Goal: Transaction & Acquisition: Purchase product/service

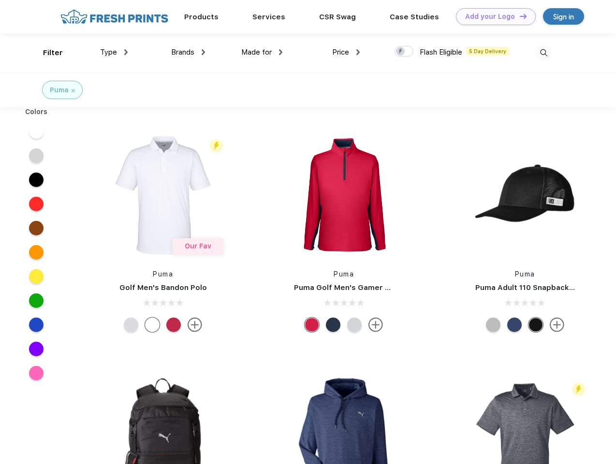
click at [493, 16] on link "Add your Logo Design Tool" at bounding box center [496, 16] width 80 height 17
click at [0, 0] on div "Design Tool" at bounding box center [0, 0] width 0 height 0
click at [519, 16] on link "Add your Logo Design Tool" at bounding box center [496, 16] width 80 height 17
click at [46, 53] on div "Filter" at bounding box center [53, 52] width 20 height 11
click at [114, 52] on span "Type" at bounding box center [108, 52] width 17 height 9
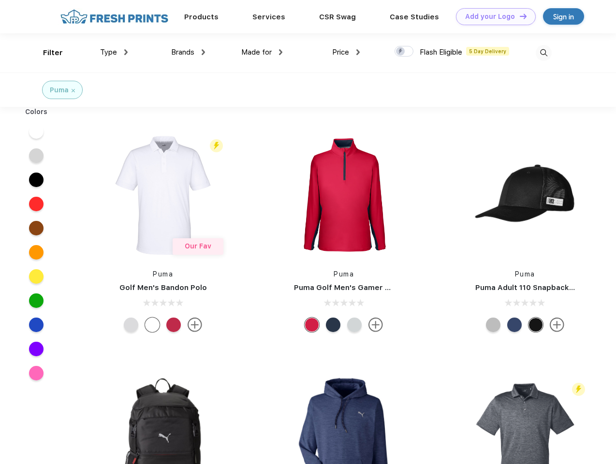
click at [188, 52] on span "Brands" at bounding box center [182, 52] width 23 height 9
click at [262, 52] on span "Made for" at bounding box center [256, 52] width 30 height 9
click at [346, 52] on span "Price" at bounding box center [340, 52] width 17 height 9
click at [404, 52] on div at bounding box center [404, 51] width 19 height 11
click at [401, 52] on input "checkbox" at bounding box center [398, 48] width 6 height 6
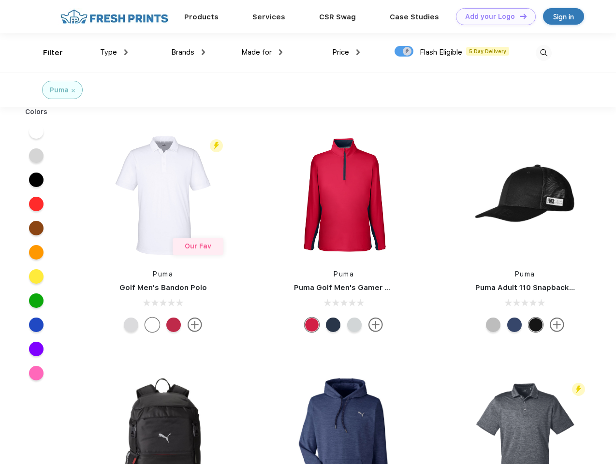
click at [544, 53] on img at bounding box center [544, 53] width 16 height 16
